Goal: Entertainment & Leisure: Browse casually

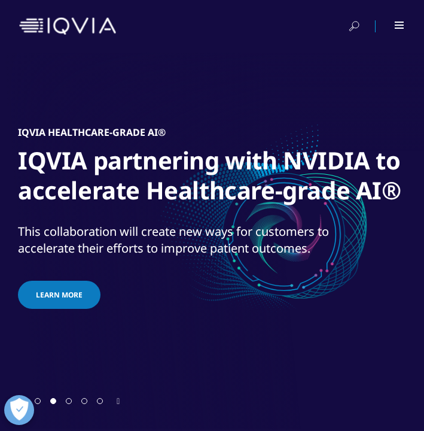
click at [381, 403] on div at bounding box center [212, 400] width 388 height 11
click at [375, 403] on div at bounding box center [212, 400] width 388 height 11
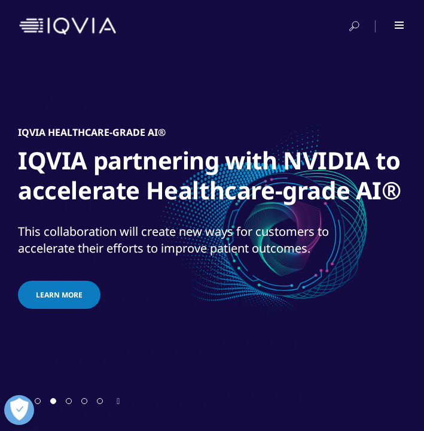
click at [375, 419] on div "IQVIA Event: TechIQ 2025​ See the future of AI & technology in life sciences​ T…" at bounding box center [212, 236] width 388 height 389
click at [375, 414] on div "IQVIA Event: TechIQ 2025​ See the future of AI & technology in life sciences​ T…" at bounding box center [212, 236] width 388 height 389
